Goal: Use online tool/utility: Utilize a website feature to perform a specific function

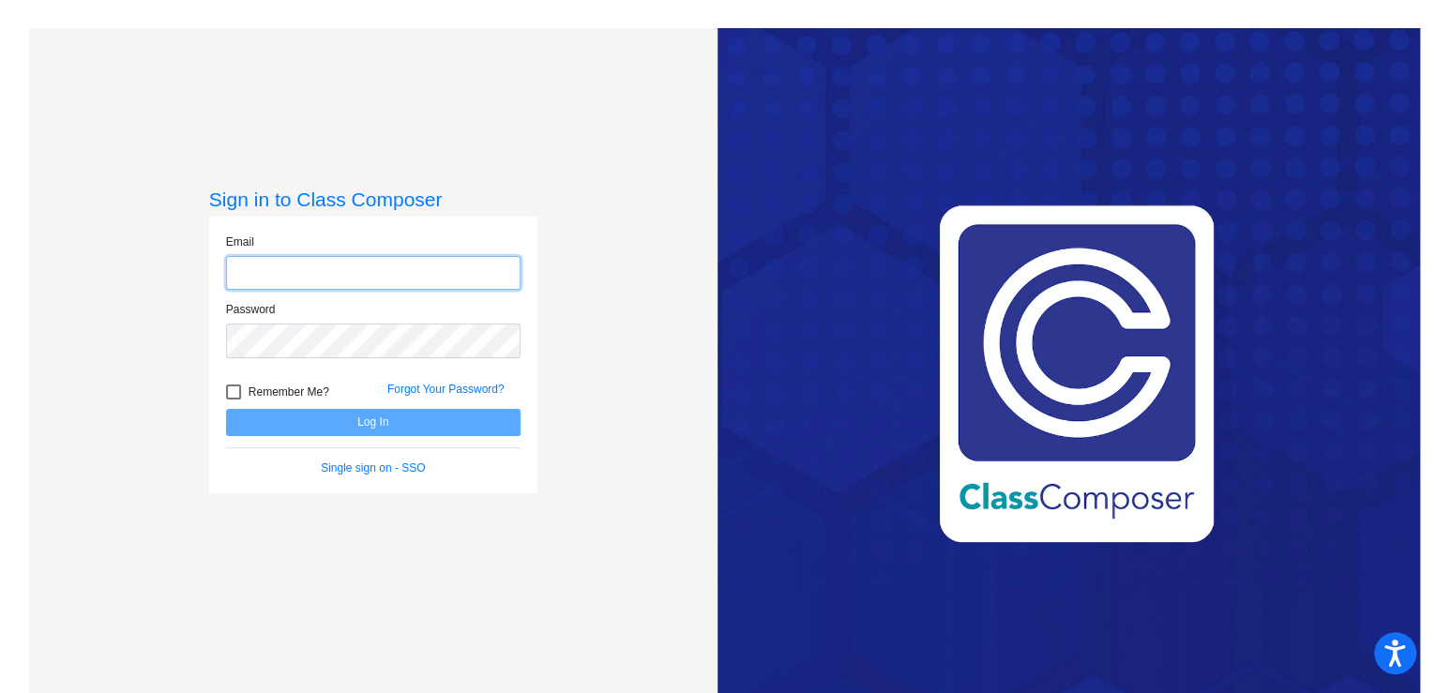
type input "[PERSON_NAME][EMAIL_ADDRESS][PERSON_NAME][DOMAIN_NAME]"
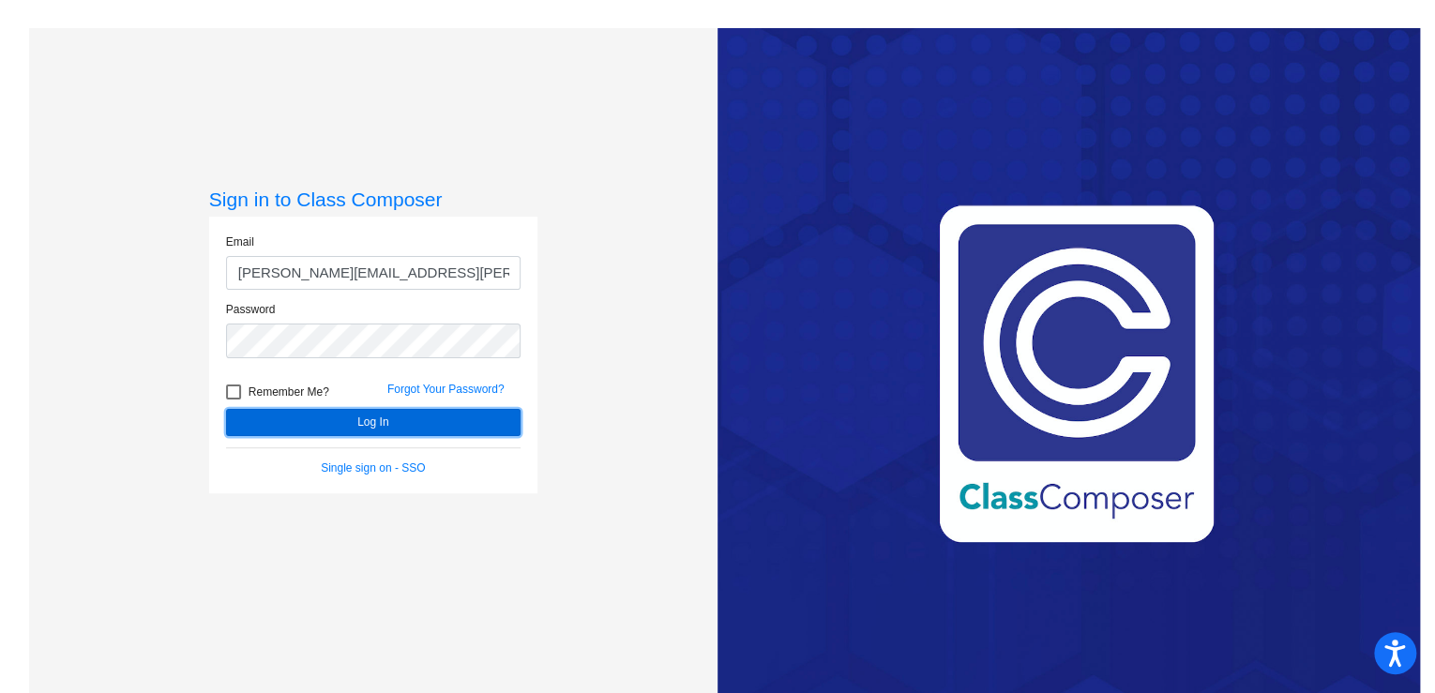
click at [287, 420] on button "Log In" at bounding box center [373, 422] width 294 height 27
click at [402, 417] on button "Log In" at bounding box center [373, 422] width 294 height 27
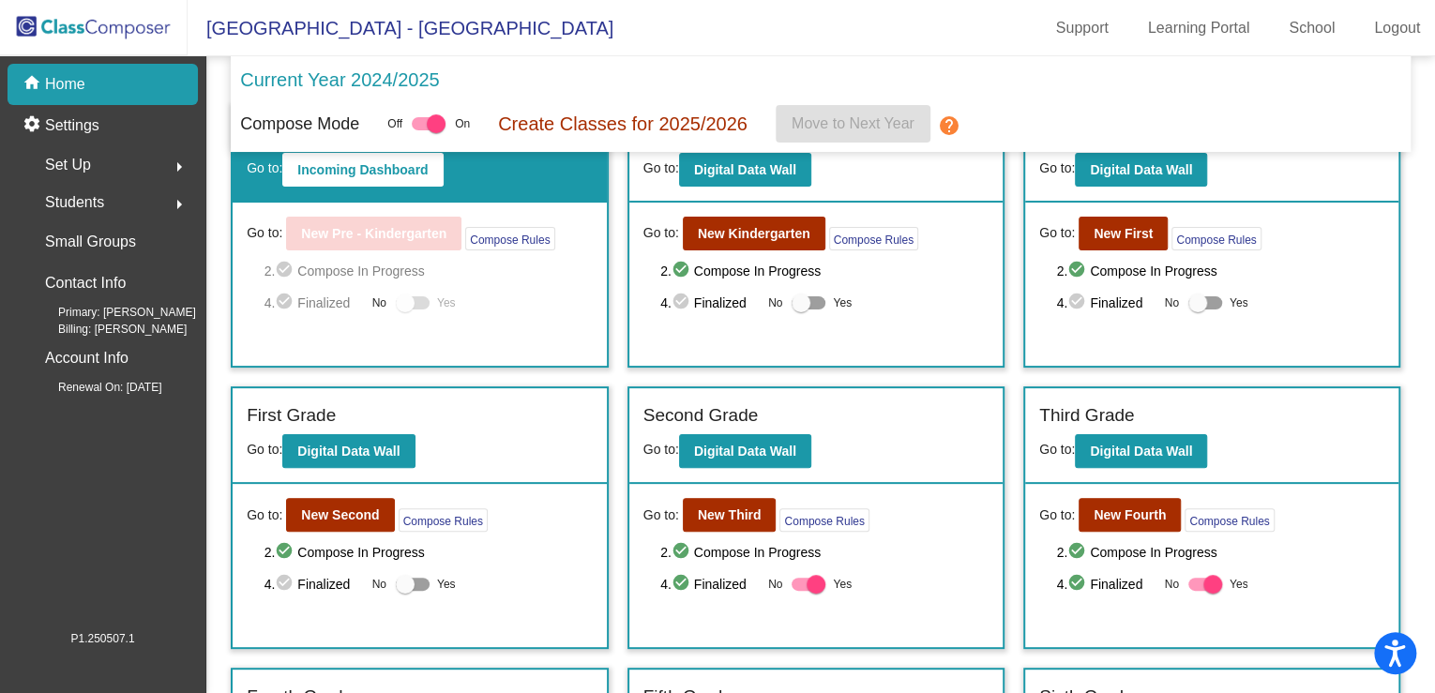
scroll to position [150, 0]
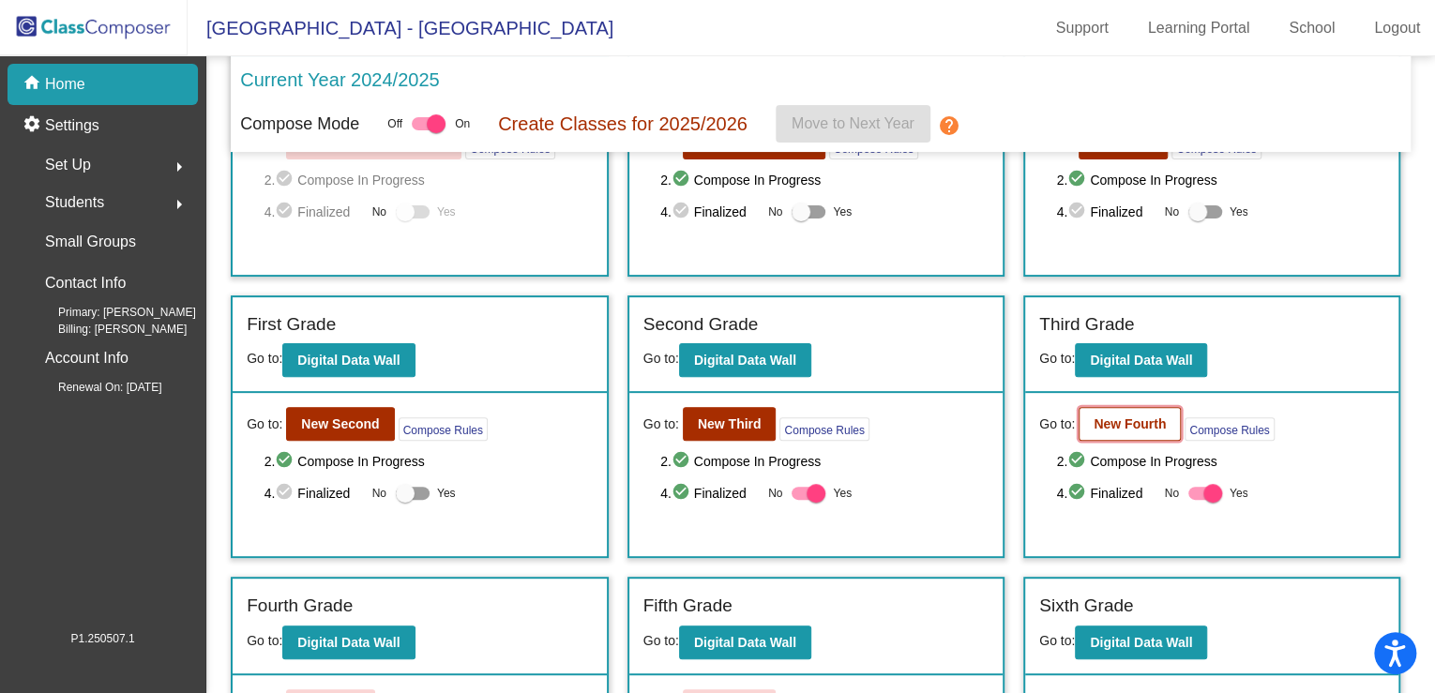
click at [1094, 417] on b "New Fourth" at bounding box center [1130, 423] width 72 height 15
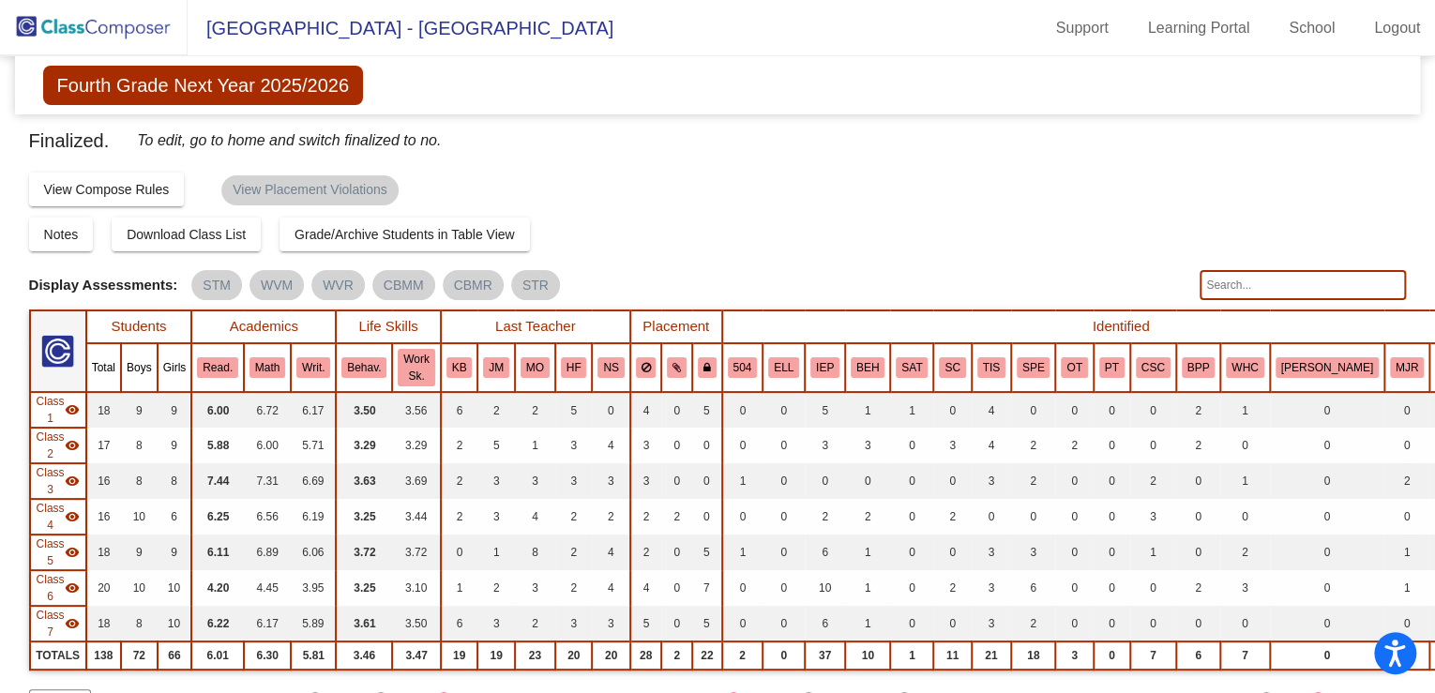
click at [128, 30] on img at bounding box center [94, 27] width 188 height 55
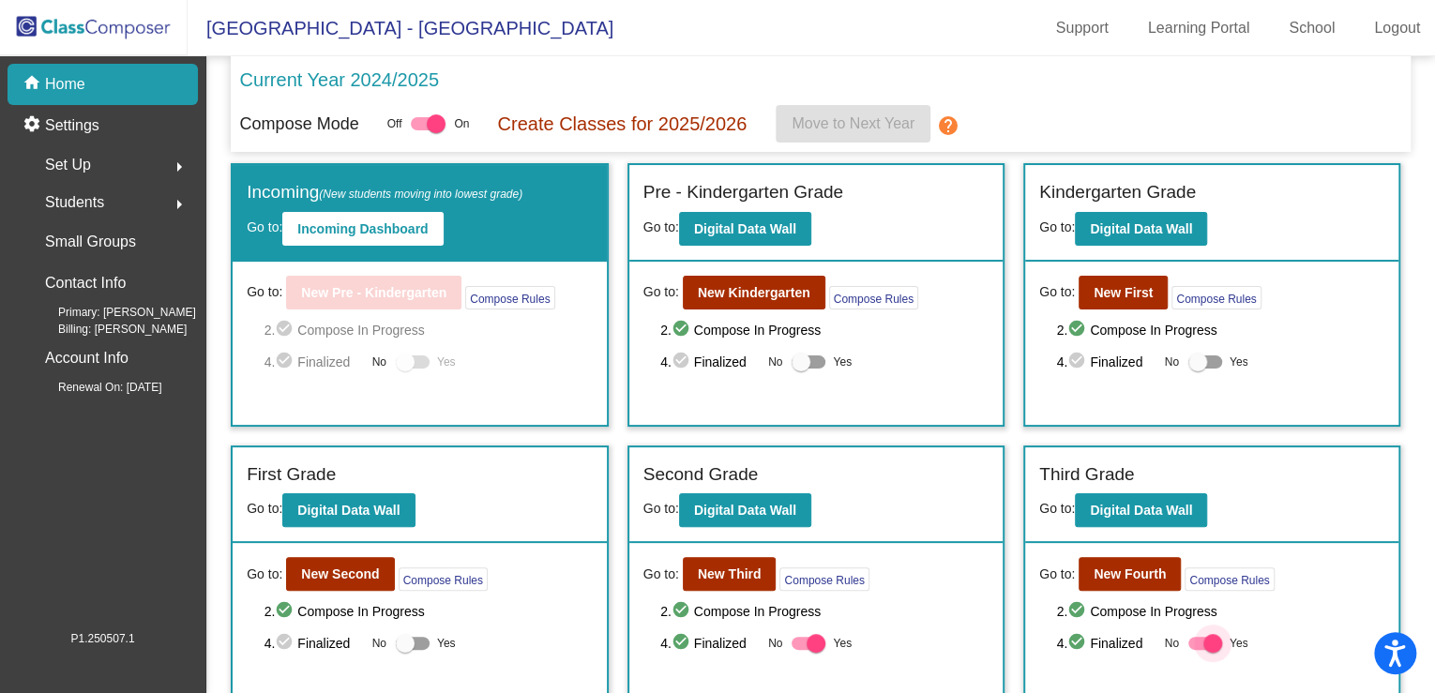
click at [1206, 642] on div at bounding box center [1212, 643] width 19 height 19
click at [1198, 650] on input "Yes" at bounding box center [1197, 650] width 1 height 1
checkbox input "false"
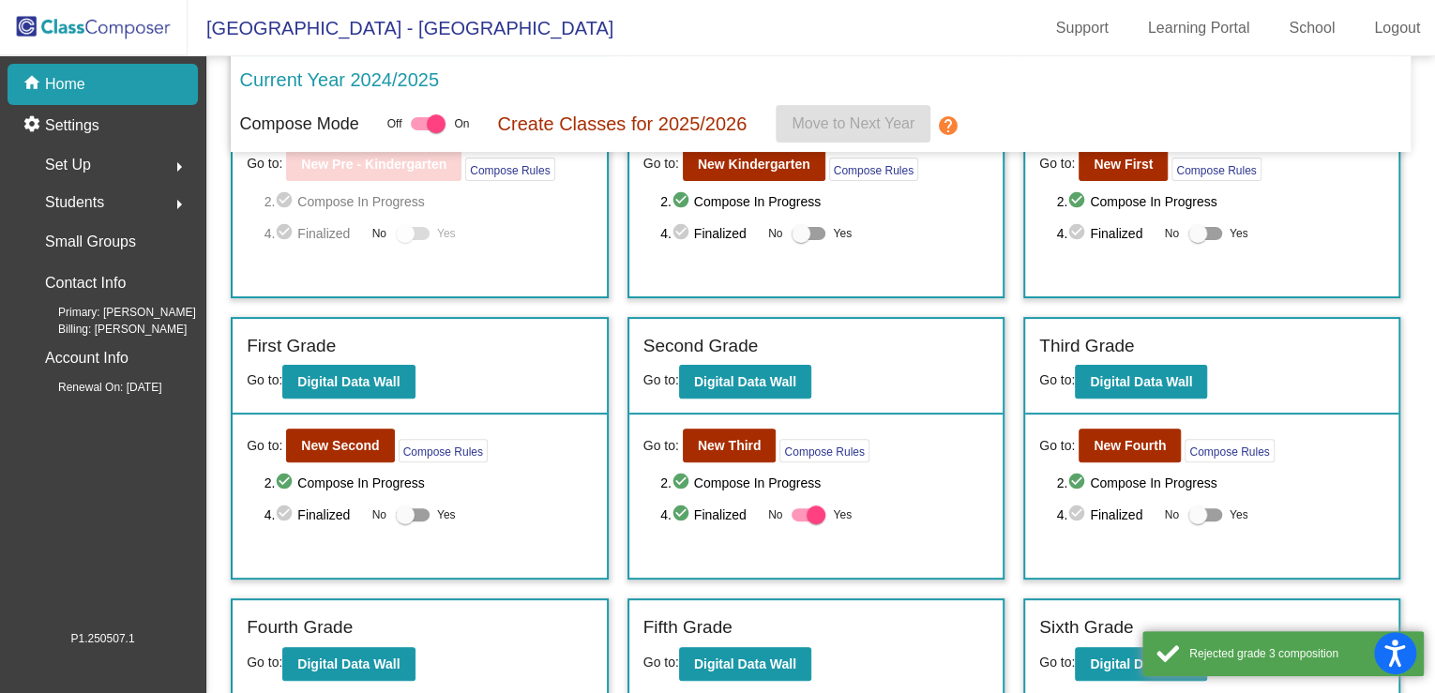
scroll to position [291, 0]
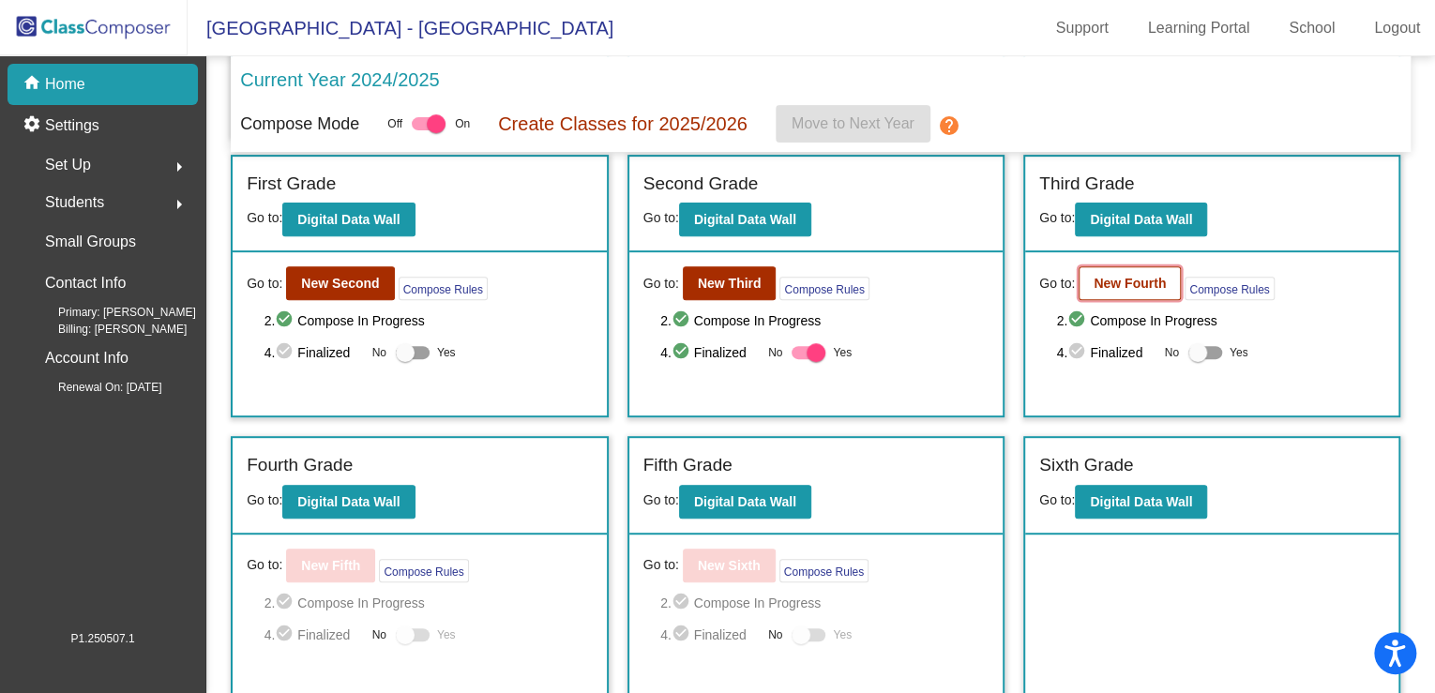
click at [1097, 281] on b "New Fourth" at bounding box center [1130, 283] width 72 height 15
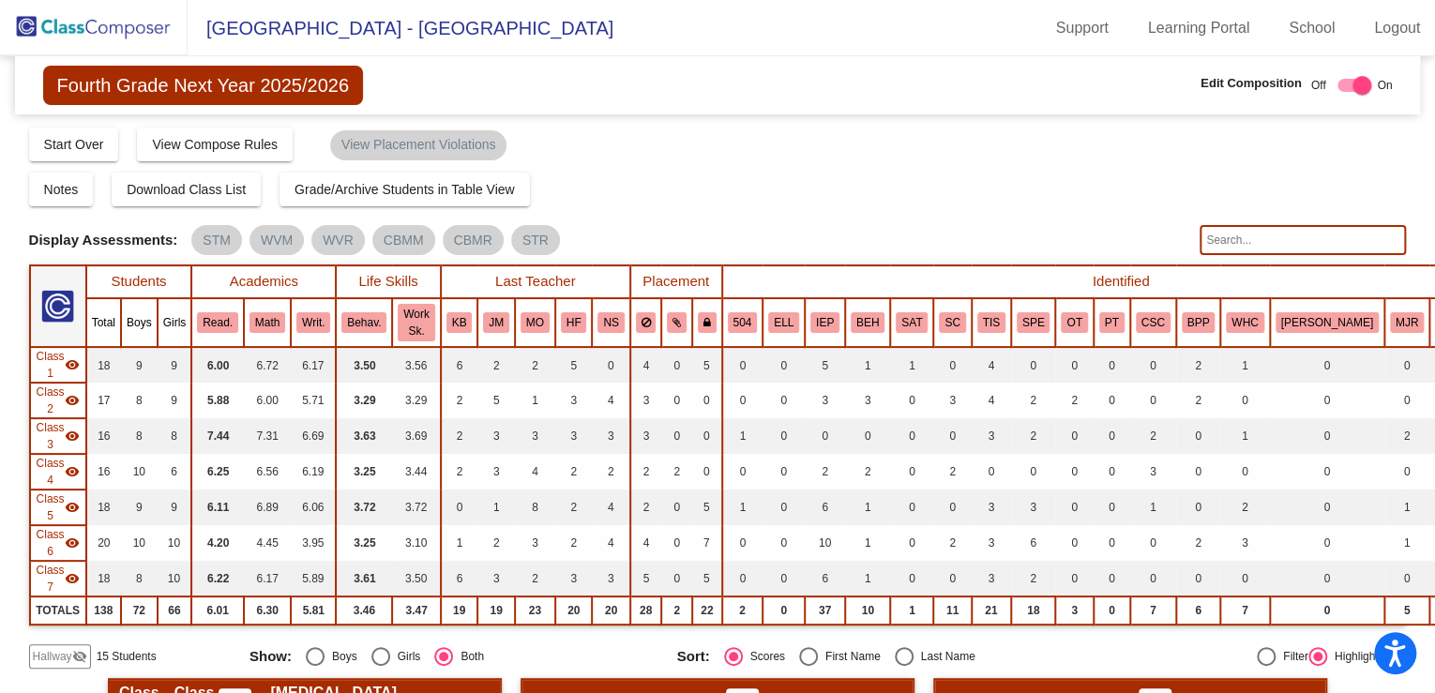
click at [47, 656] on span "Hallway" at bounding box center [52, 656] width 39 height 17
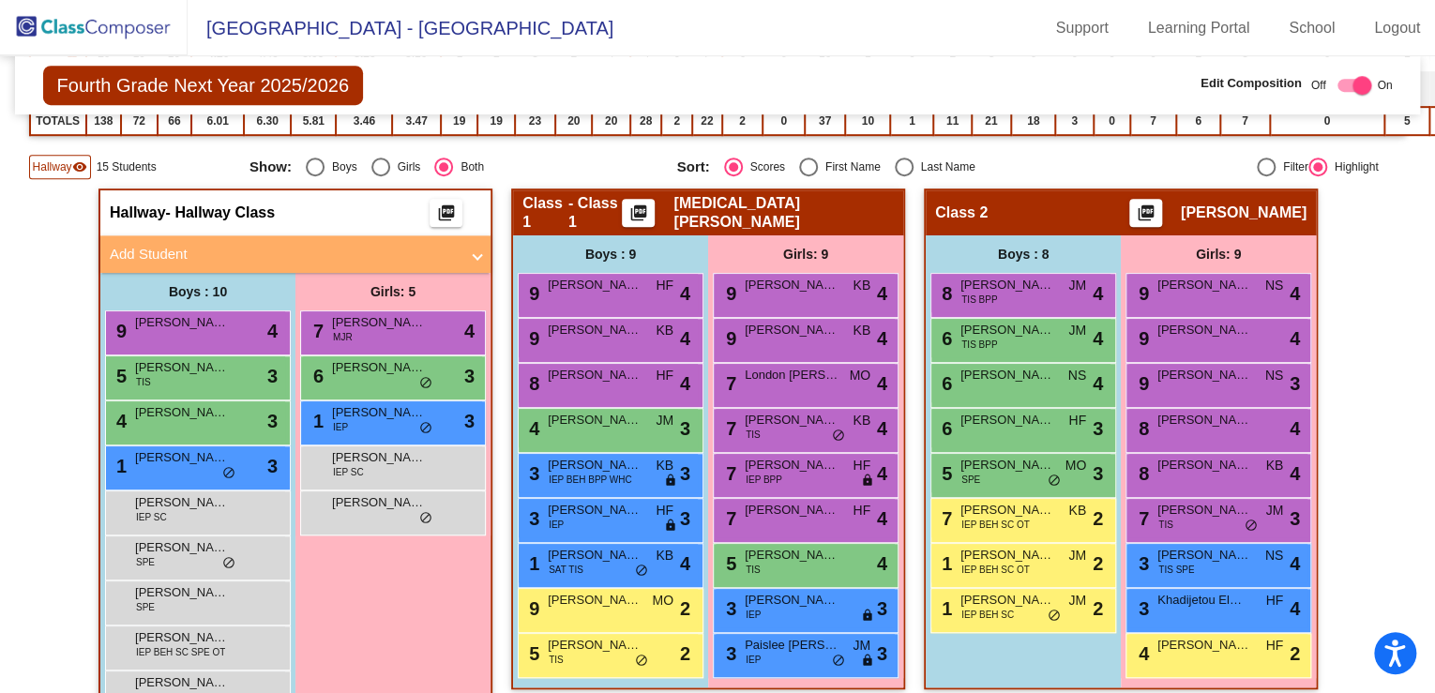
scroll to position [600, 0]
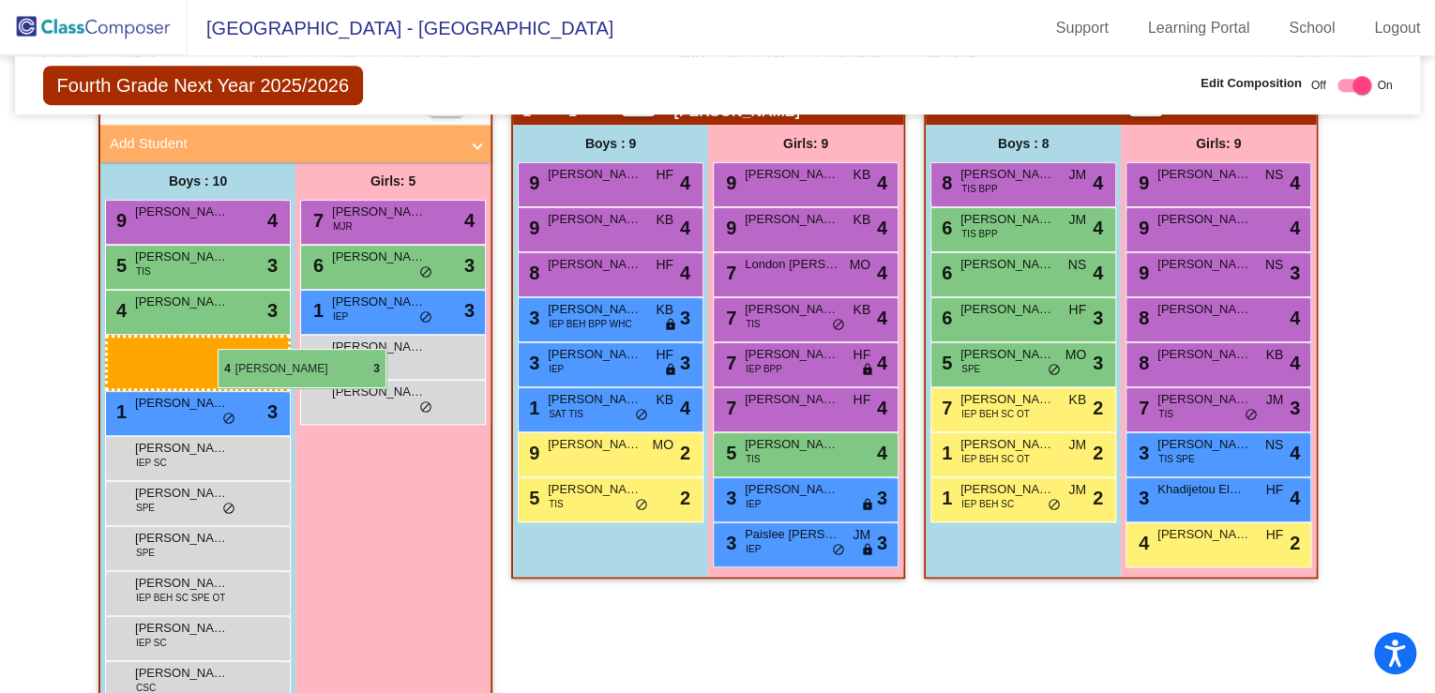
drag, startPoint x: 591, startPoint y: 306, endPoint x: 218, endPoint y: 349, distance: 375.8
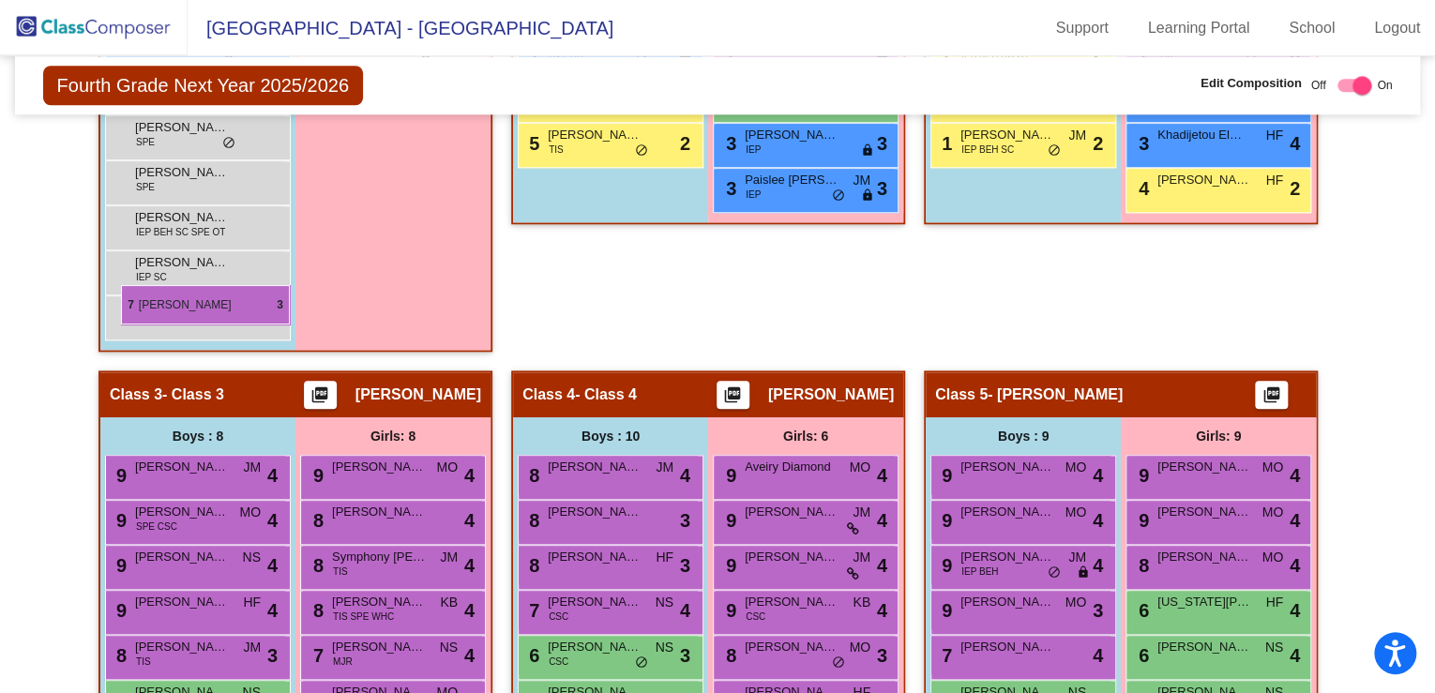
scroll to position [750, 0]
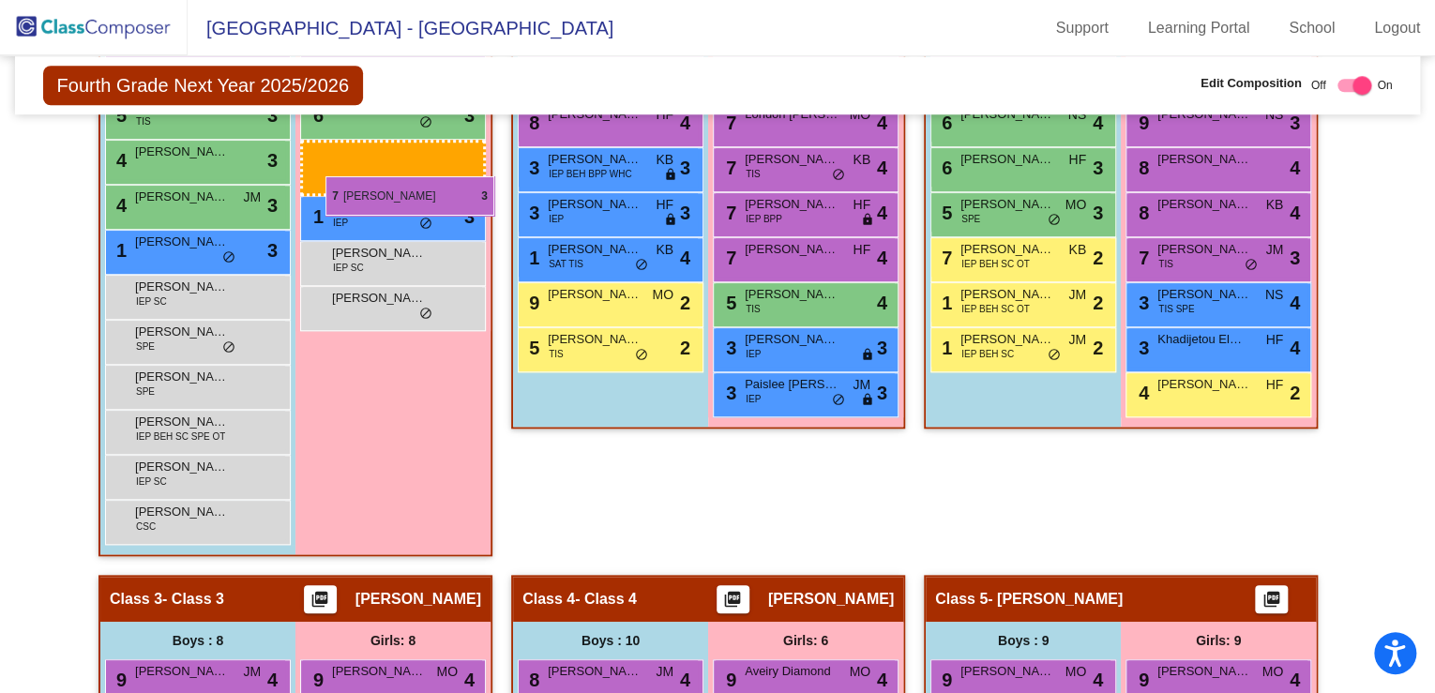
drag, startPoint x: 994, startPoint y: 544, endPoint x: 326, endPoint y: 176, distance: 762.3
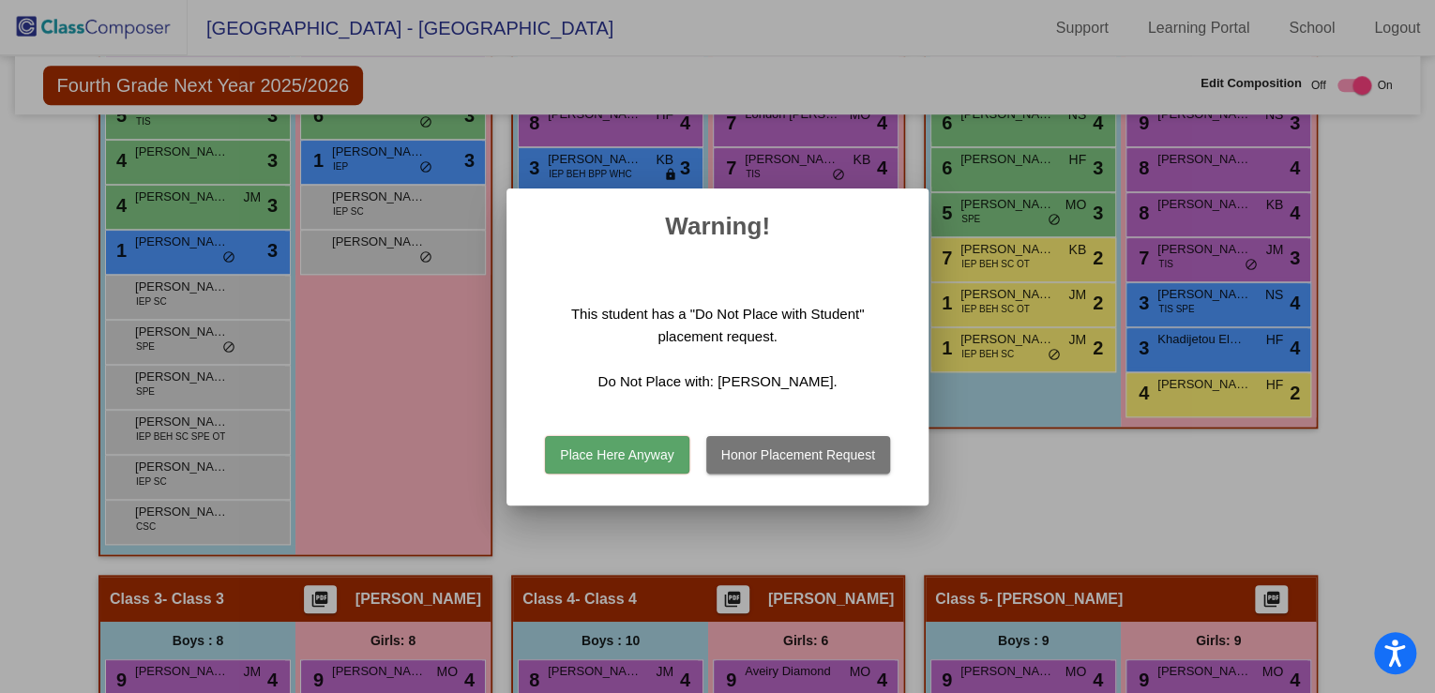
click at [633, 450] on button "Place Here Anyway" at bounding box center [616, 455] width 143 height 38
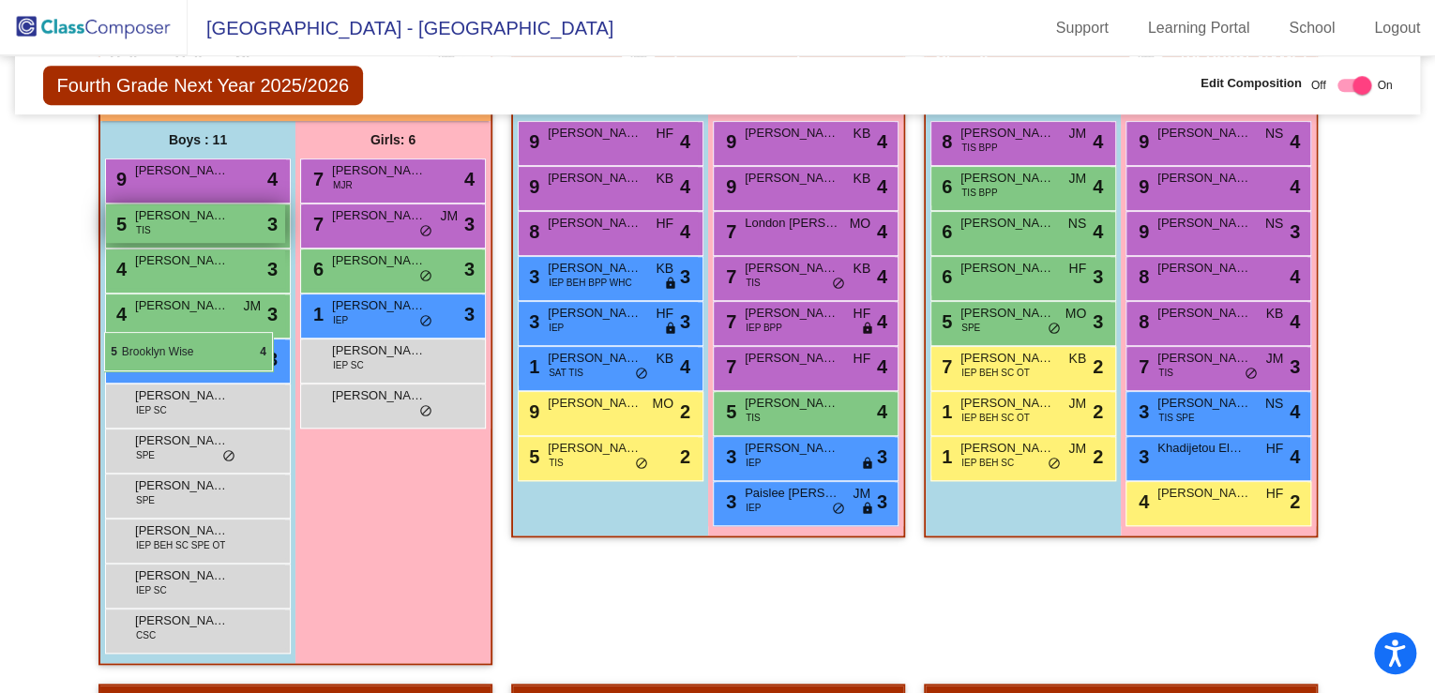
scroll to position [525, 0]
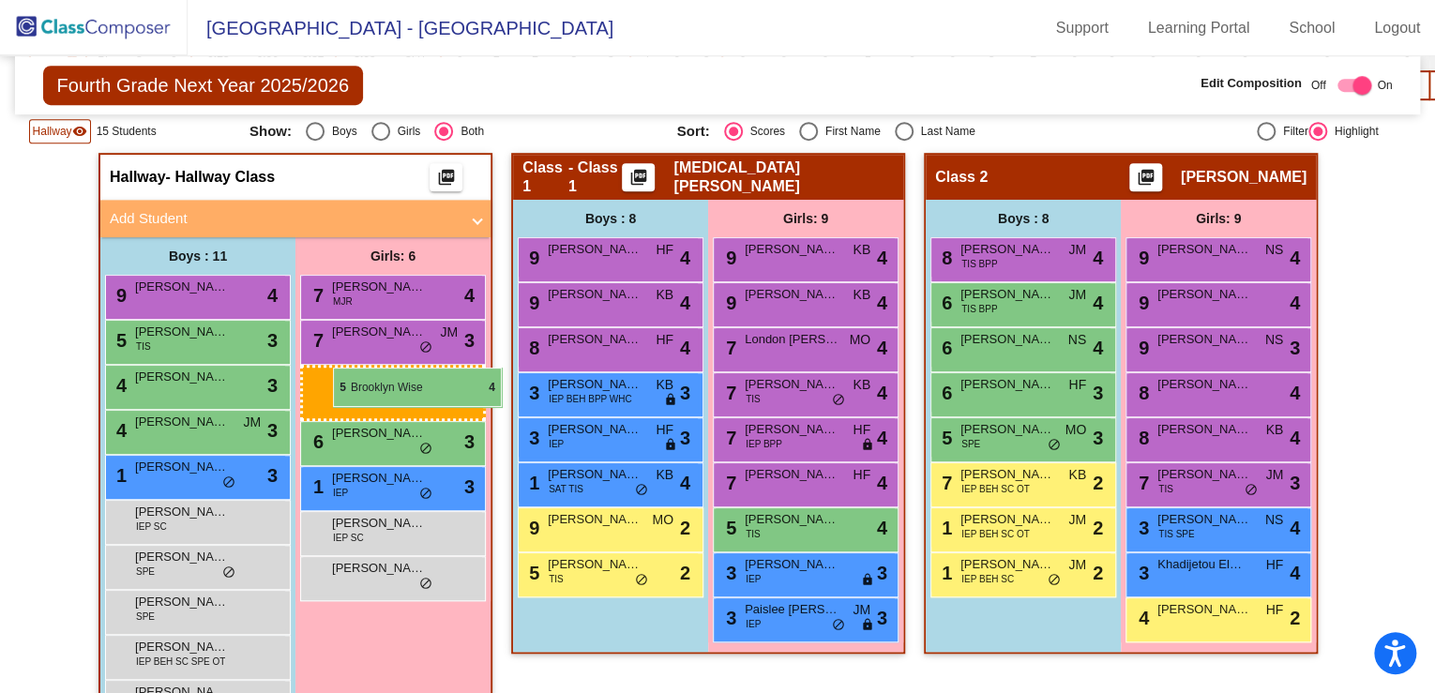
drag, startPoint x: 952, startPoint y: 445, endPoint x: 333, endPoint y: 368, distance: 623.8
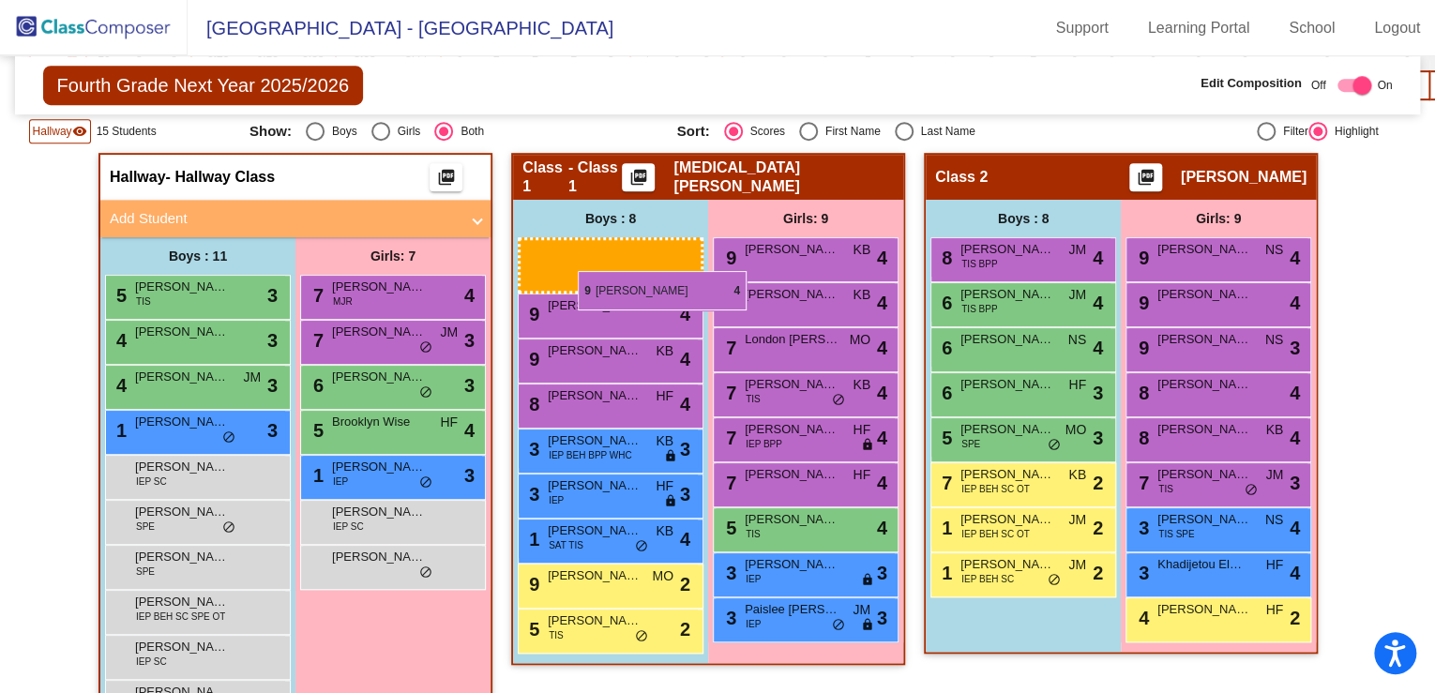
drag, startPoint x: 145, startPoint y: 295, endPoint x: 580, endPoint y: 271, distance: 434.9
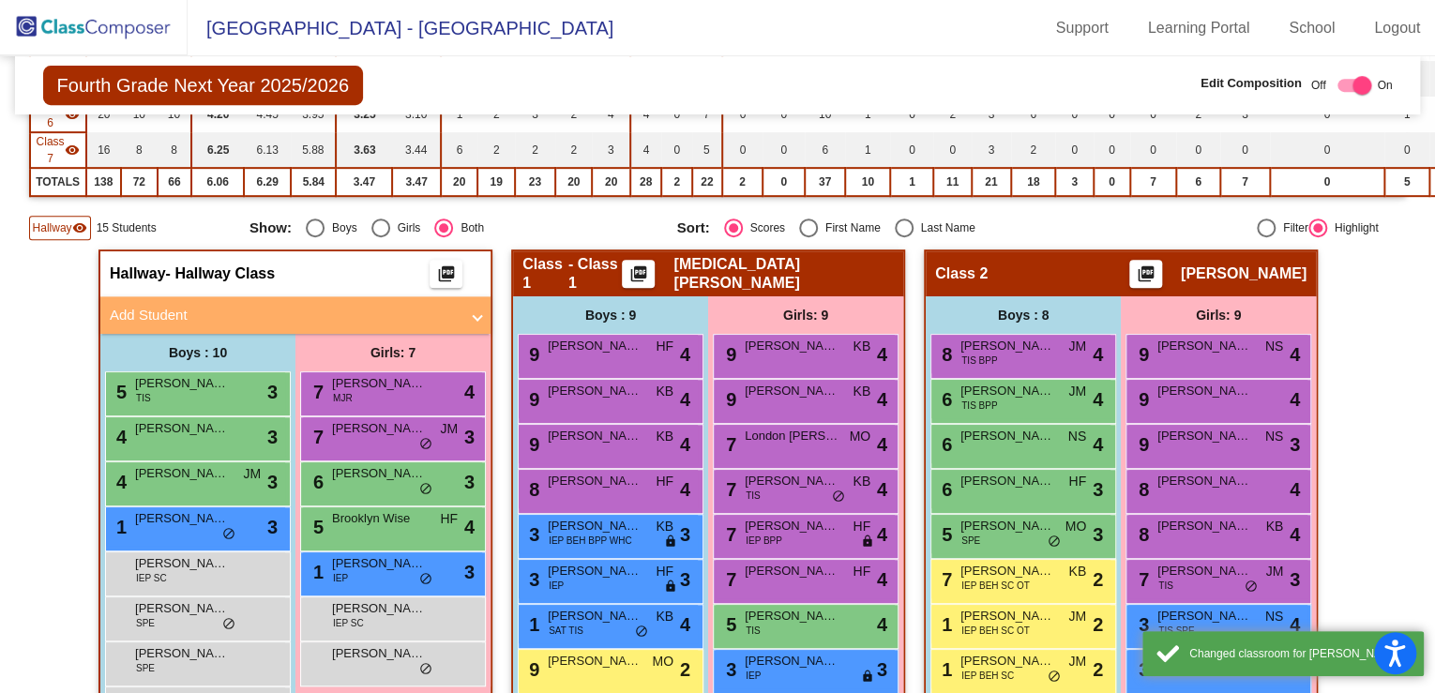
scroll to position [300, 0]
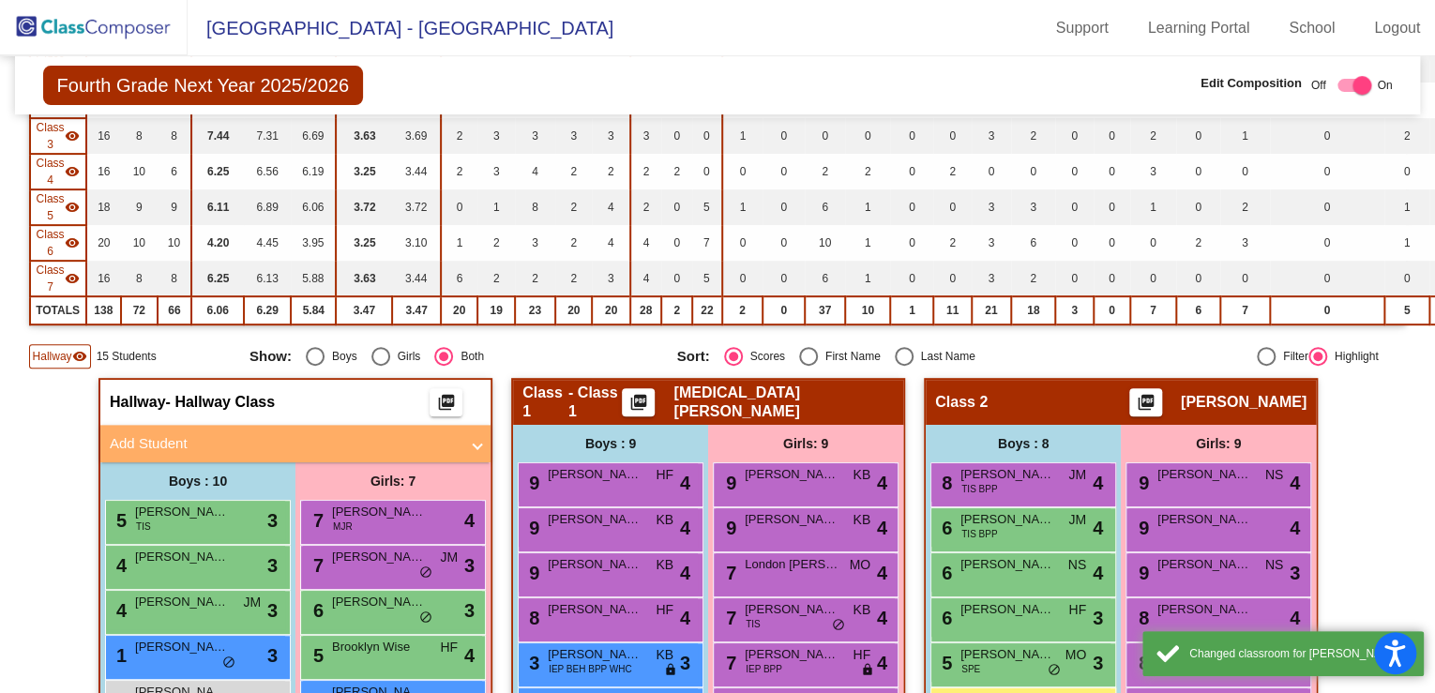
click at [49, 348] on span "Hallway" at bounding box center [52, 356] width 39 height 17
